Goal: Task Accomplishment & Management: Use online tool/utility

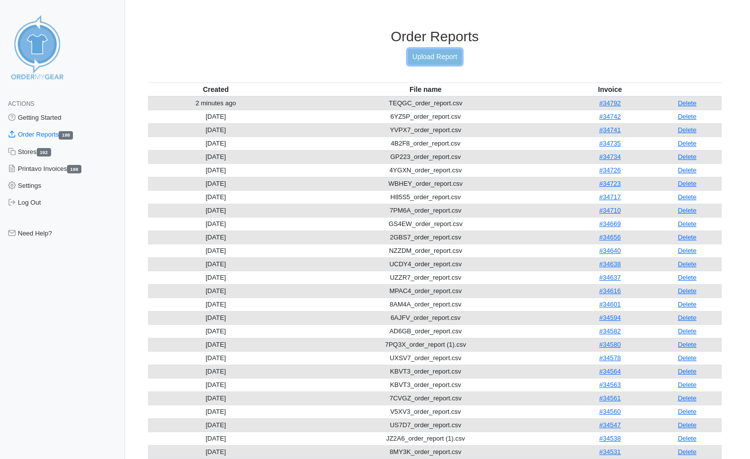
click at [439, 52] on link "Upload Report" at bounding box center [435, 56] width 54 height 15
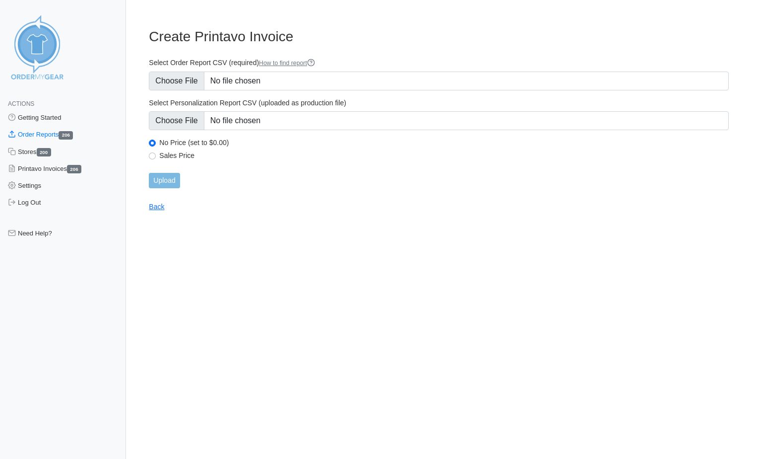
type input "C:\fakepath\CX6GE_order_report.csv"
click at [160, 184] on input "Upload" at bounding box center [164, 180] width 31 height 15
